Goal: Information Seeking & Learning: Check status

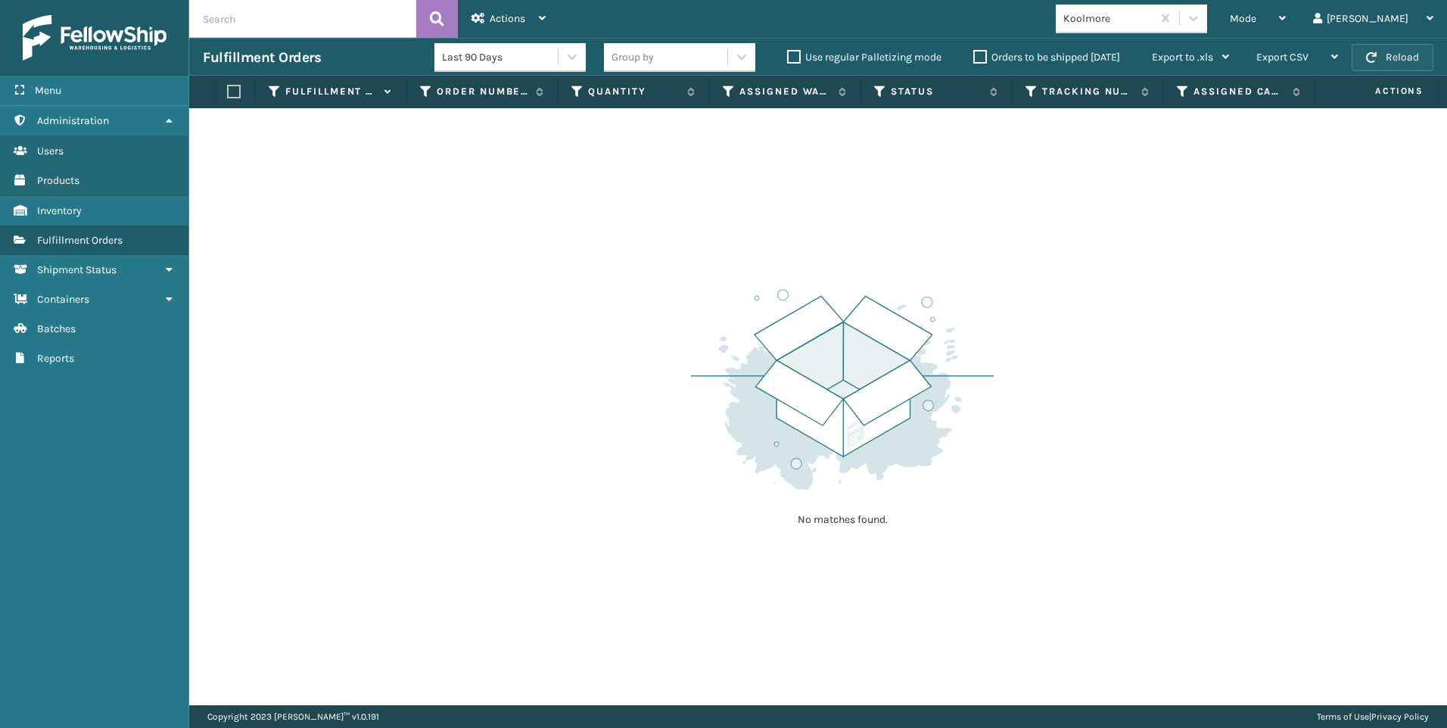
click at [1384, 63] on button "Reload" at bounding box center [1392, 57] width 82 height 27
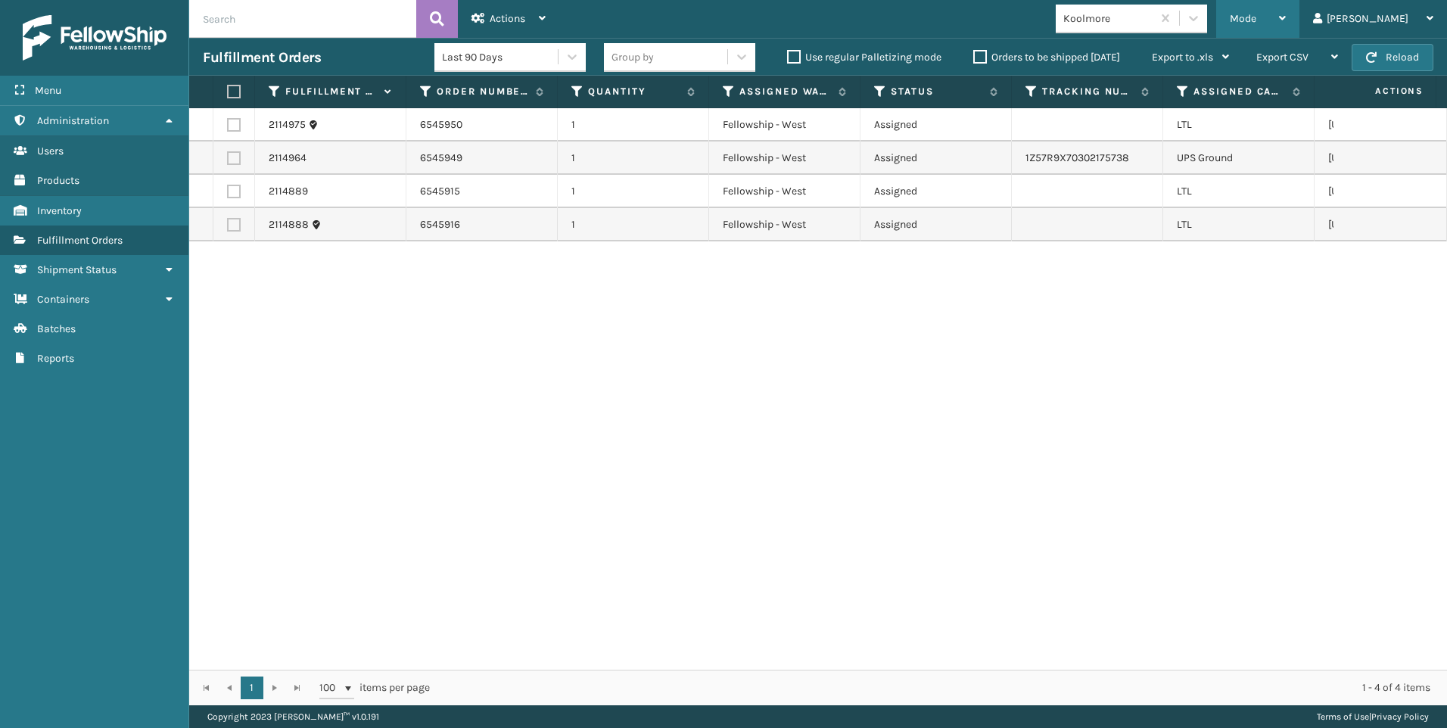
drag, startPoint x: 1351, startPoint y: 21, endPoint x: 1302, endPoint y: 48, distance: 55.9
click at [1285, 21] on icon at bounding box center [1282, 18] width 7 height 11
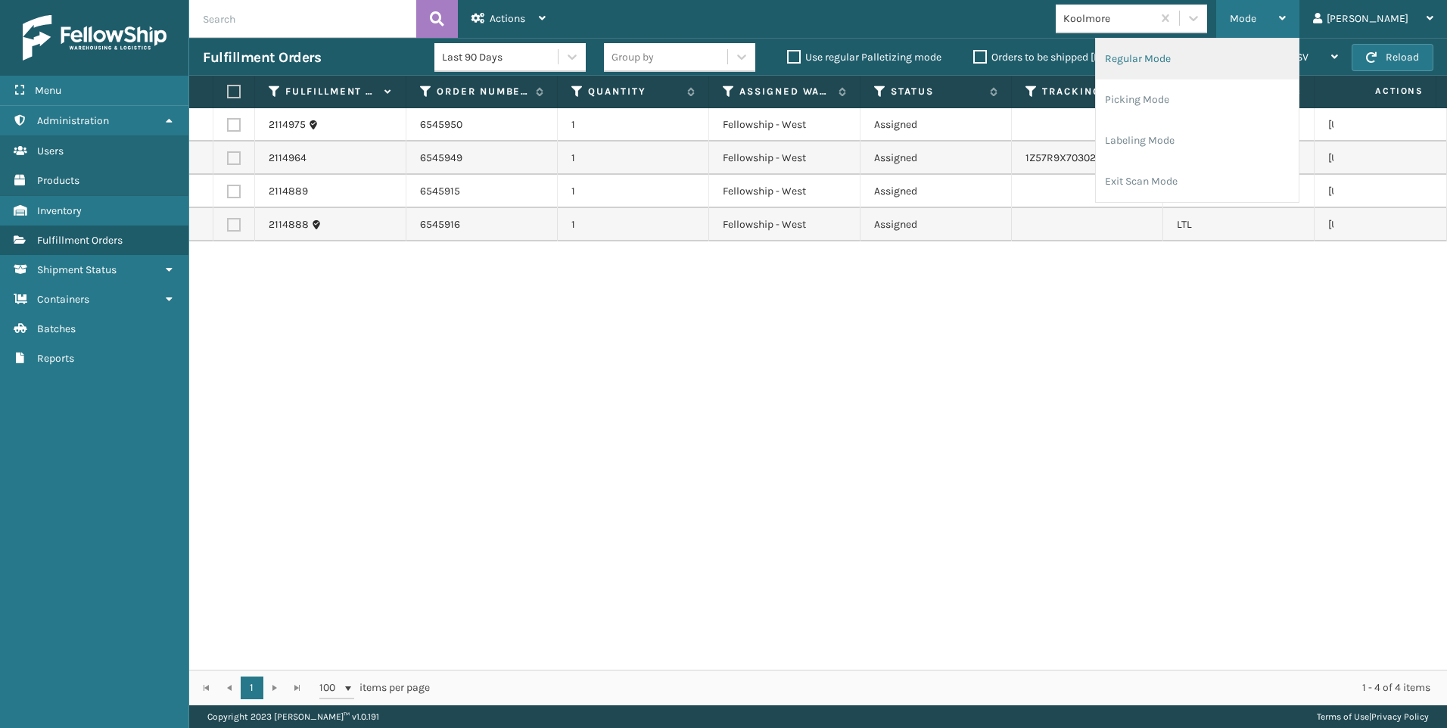
click at [1286, 57] on li "Regular Mode" at bounding box center [1197, 59] width 203 height 41
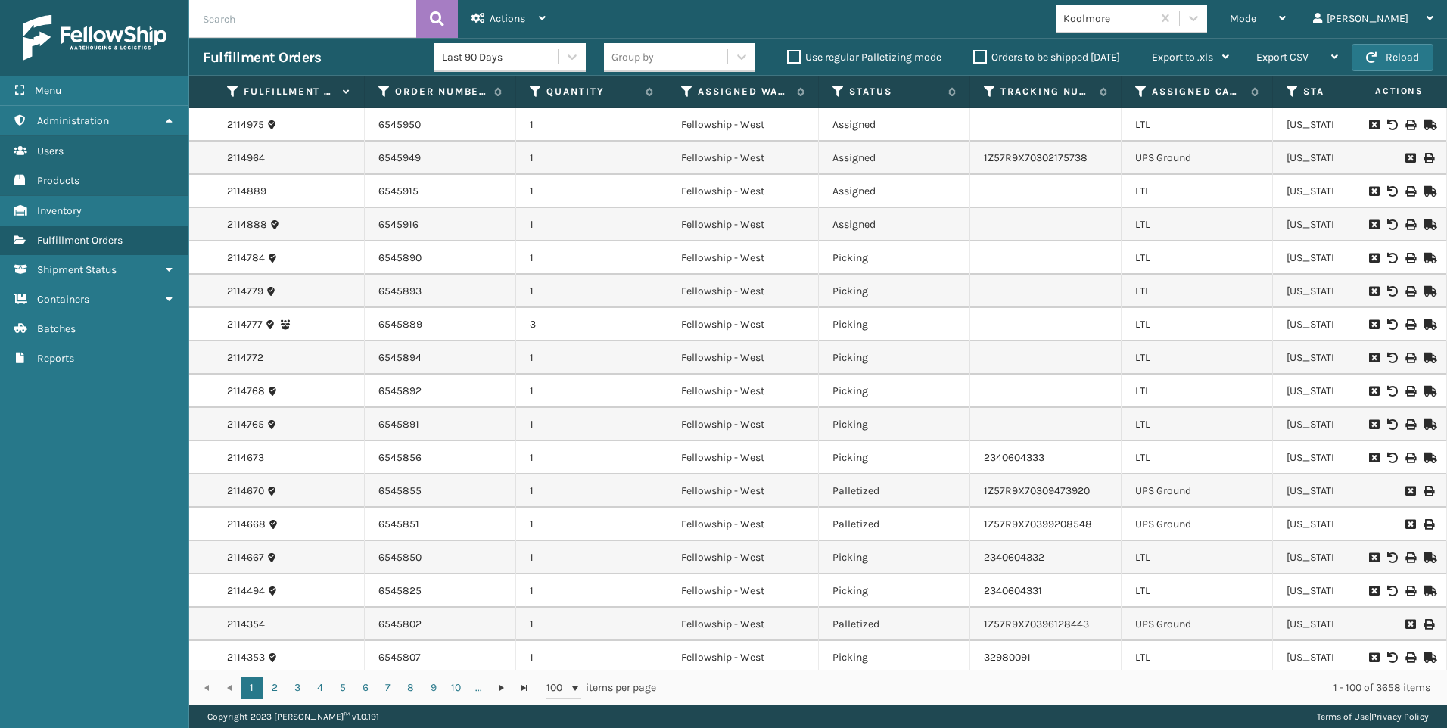
click at [317, 19] on input "text" at bounding box center [302, 19] width 227 height 38
paste input "2114777"
click at [367, 138] on td "6545950" at bounding box center [440, 124] width 151 height 33
click at [437, 13] on icon at bounding box center [437, 19] width 14 height 23
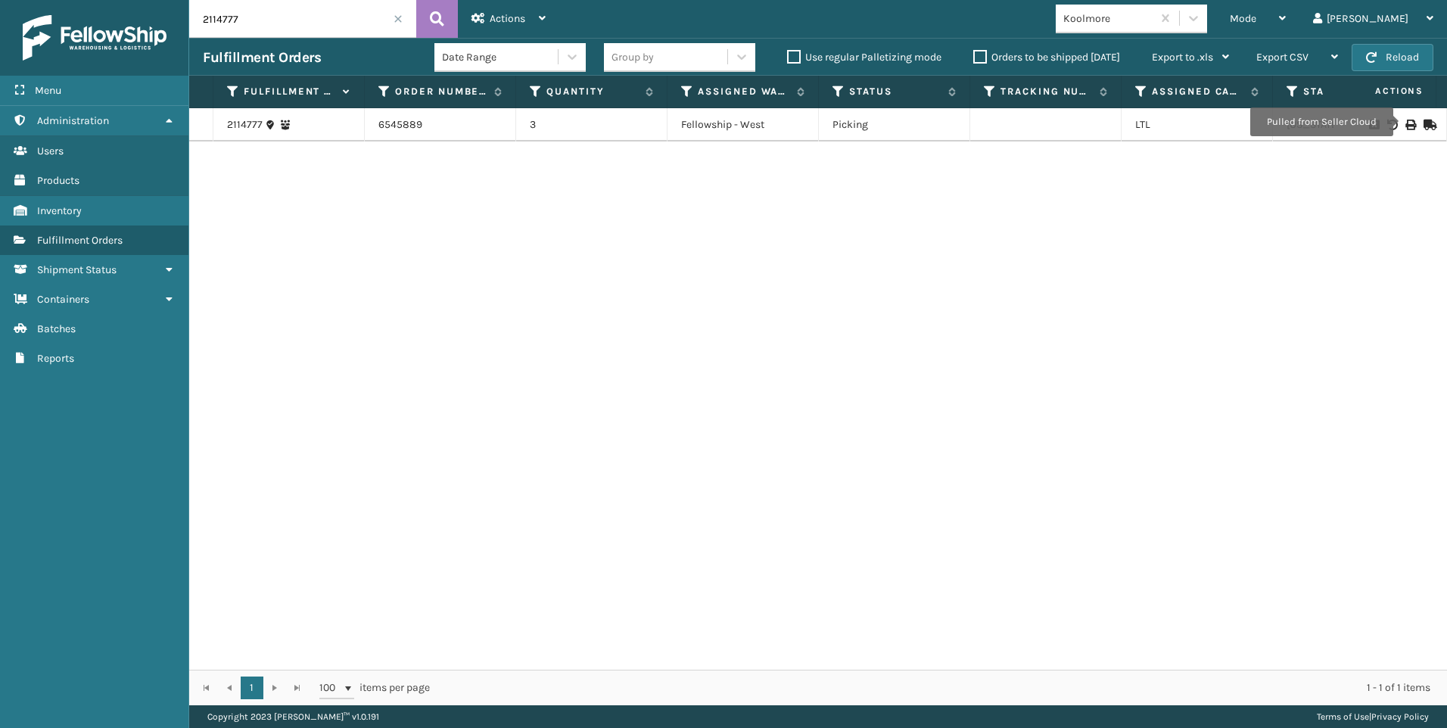
click at [1405, 122] on icon at bounding box center [1409, 125] width 9 height 11
drag, startPoint x: 113, startPoint y: 17, endPoint x: 123, endPoint y: 19, distance: 9.4
click at [92, 0] on div "Menu Administration Users Products Inventory Fulfillment Orders Shipment Status…" at bounding box center [723, 0] width 1447 height 0
paste input "84"
click at [415, 7] on input "2114784" at bounding box center [302, 19] width 227 height 38
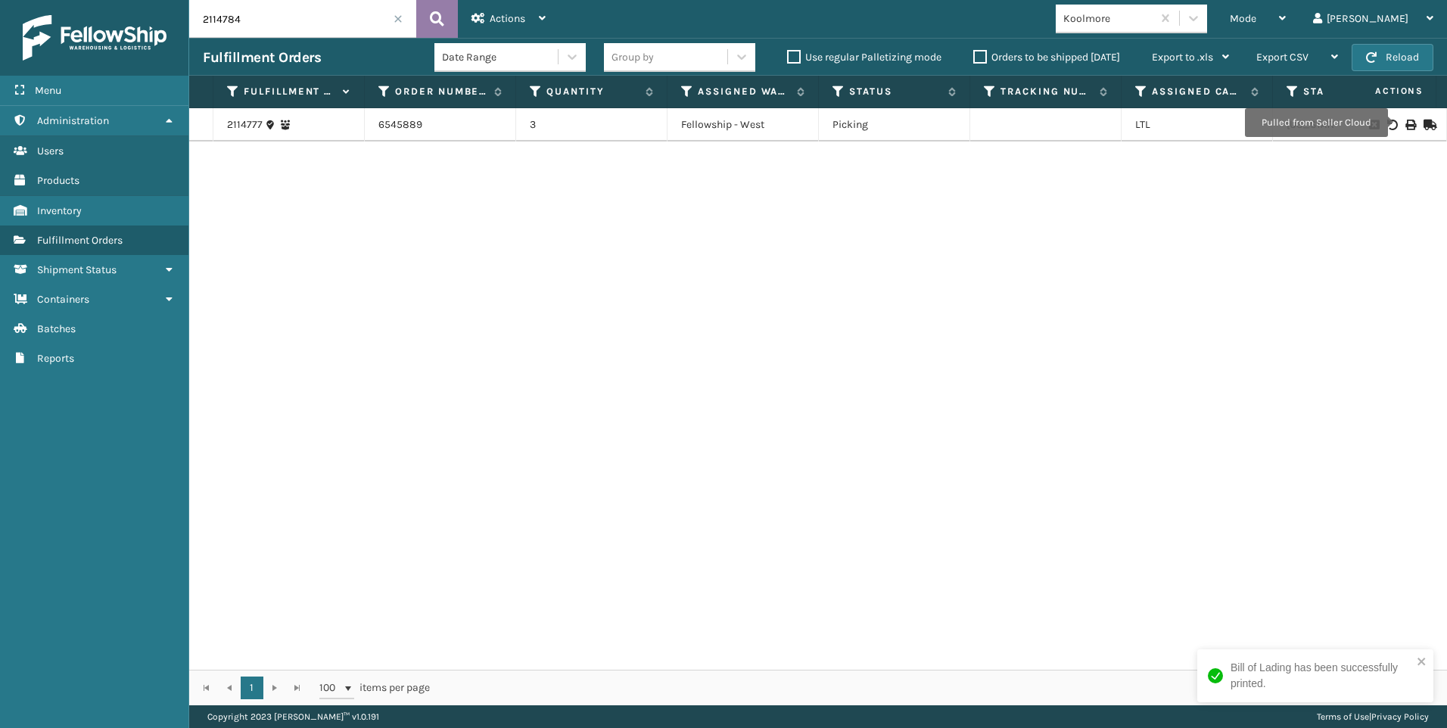
click at [437, 16] on icon at bounding box center [437, 19] width 14 height 23
click at [1405, 124] on icon at bounding box center [1409, 125] width 9 height 11
click at [375, 442] on div "2114784 6545890 1 Fellowship - West Picking LTL [US_STATE]" at bounding box center [817, 388] width 1257 height 561
click at [178, 0] on div "Menu Administration Users Products Inventory Fulfillment Orders Shipment Status…" at bounding box center [723, 0] width 1447 height 0
click at [246, 17] on input "2114784" at bounding box center [302, 19] width 227 height 38
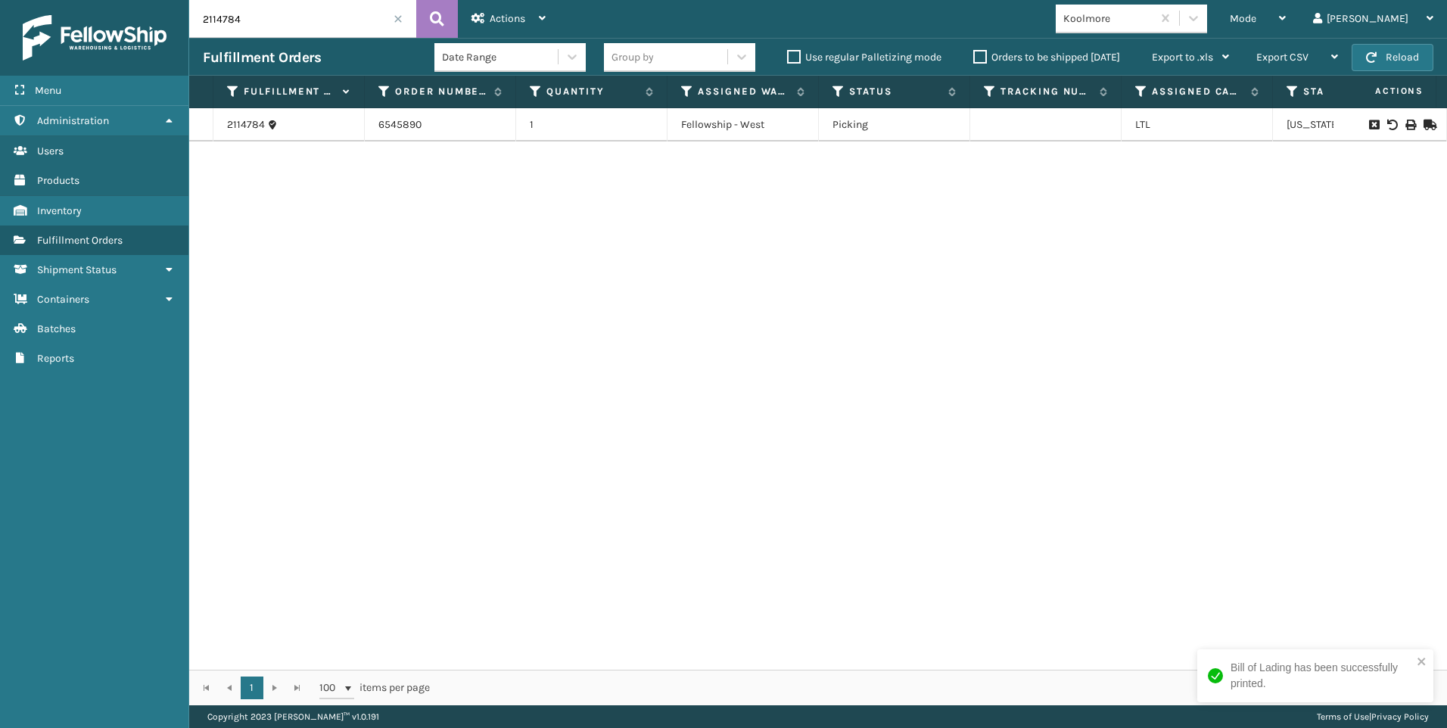
paste input "65"
click at [424, 29] on button at bounding box center [437, 19] width 42 height 38
click at [1405, 129] on icon at bounding box center [1409, 125] width 9 height 11
click at [288, 42] on div "Fulfillment Orders Date Range Group by Use regular Palletizing mode Orders to b…" at bounding box center [817, 57] width 1257 height 38
drag, startPoint x: 226, startPoint y: 26, endPoint x: 205, endPoint y: 20, distance: 22.0
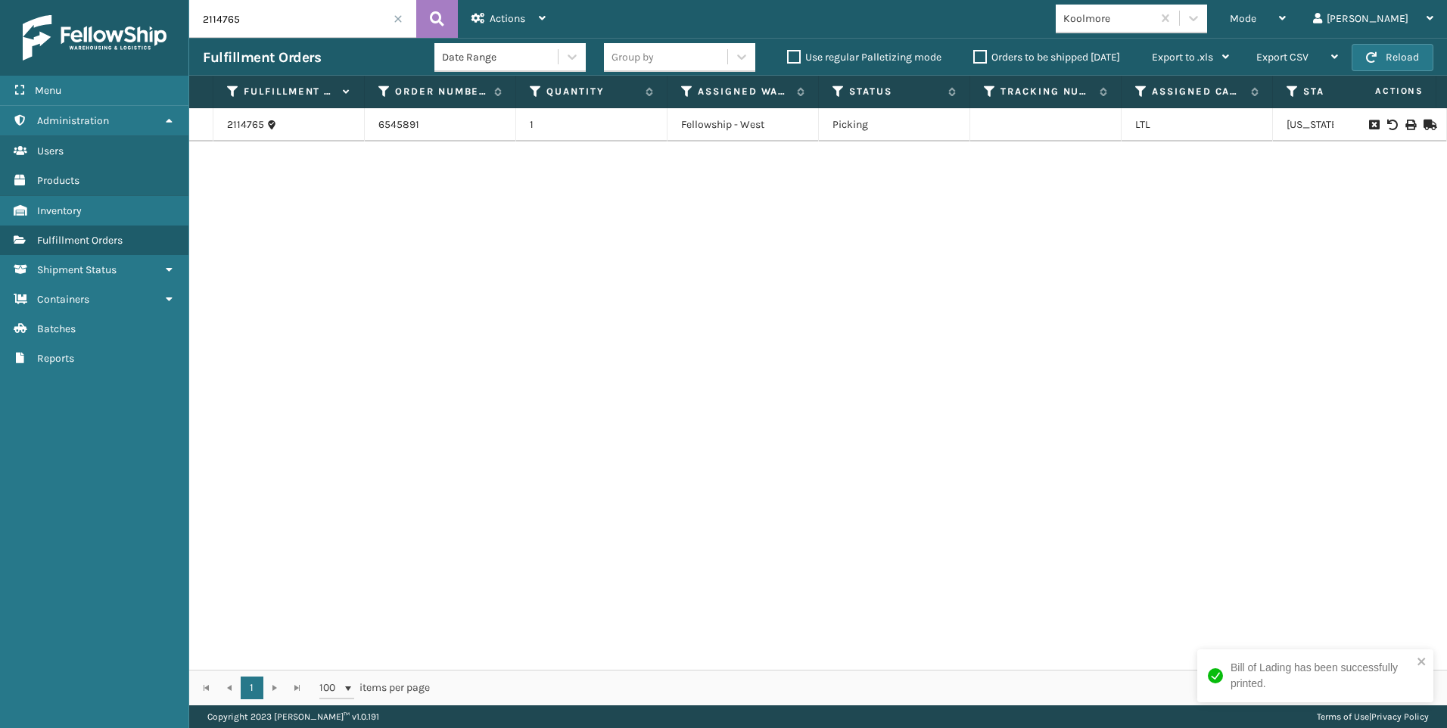
click at [187, 0] on div "Menu Administration Users Products Inventory Fulfillment Orders Shipment Status…" at bounding box center [723, 0] width 1447 height 0
paste input "8"
click at [436, 15] on icon at bounding box center [437, 19] width 14 height 23
click at [1405, 125] on icon at bounding box center [1409, 125] width 9 height 11
click at [278, 38] on div "Fulfillment Orders Date Range Group by Use regular Palletizing mode Orders to b…" at bounding box center [817, 57] width 1257 height 38
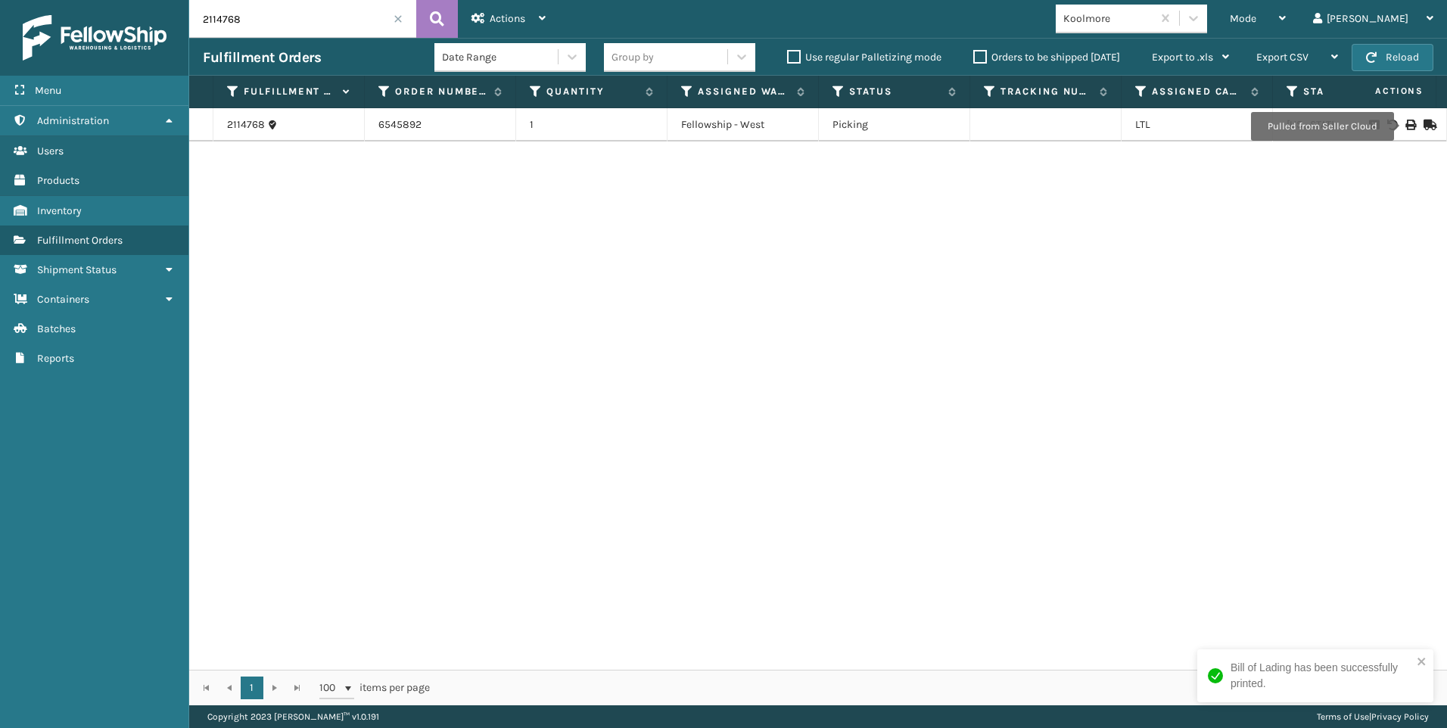
drag, startPoint x: 219, startPoint y: 14, endPoint x: 17, endPoint y: 16, distance: 202.0
click at [92, 0] on div "Menu Administration Users Products Inventory Fulfillment Orders Shipment Status…" at bounding box center [723, 0] width 1447 height 0
paste input "79"
click at [1405, 120] on icon at bounding box center [1409, 125] width 9 height 11
click at [329, 14] on input "2114779" at bounding box center [302, 19] width 227 height 38
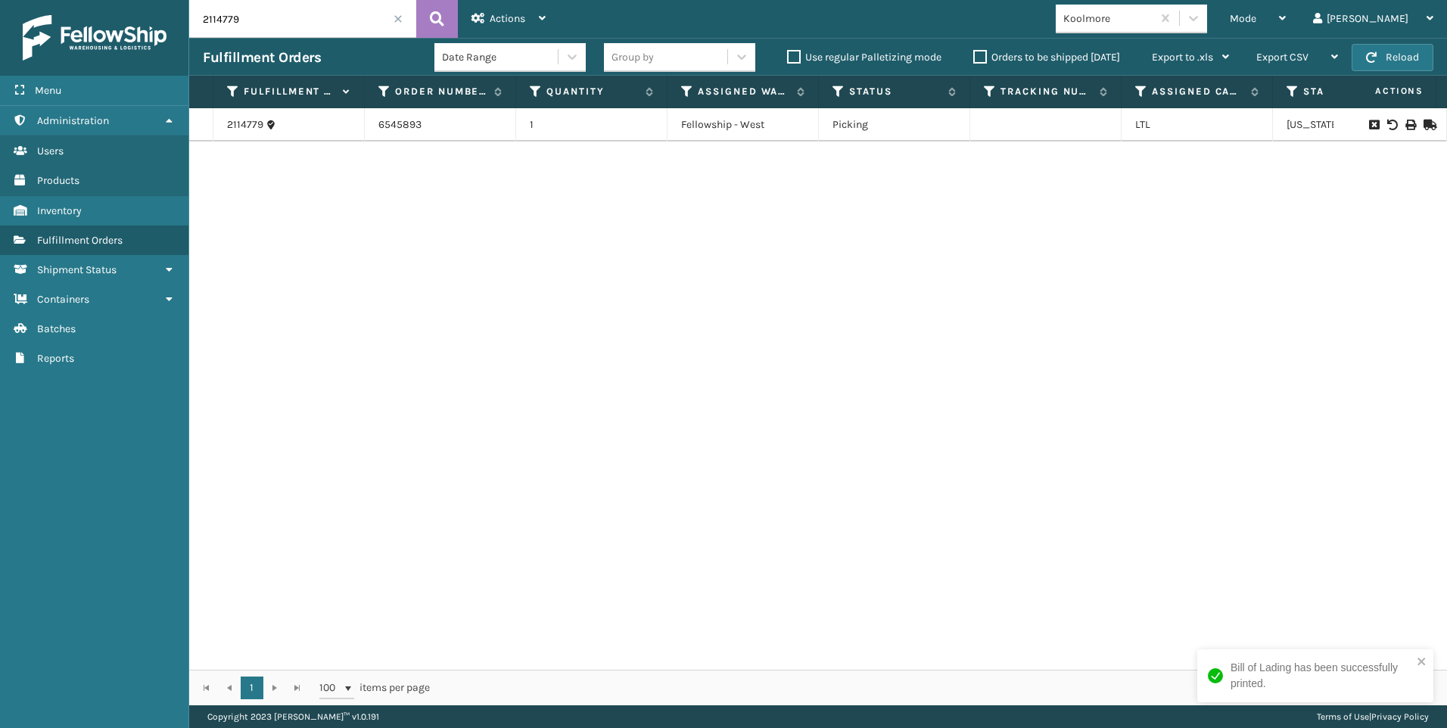
click at [75, 0] on div "Menu Administration Users Products Inventory Fulfillment Orders Shipment Status…" at bounding box center [723, 0] width 1447 height 0
paste input "2"
type input "2114772"
click at [1405, 125] on icon at bounding box center [1409, 125] width 9 height 11
